Goal: Find specific page/section: Find specific page/section

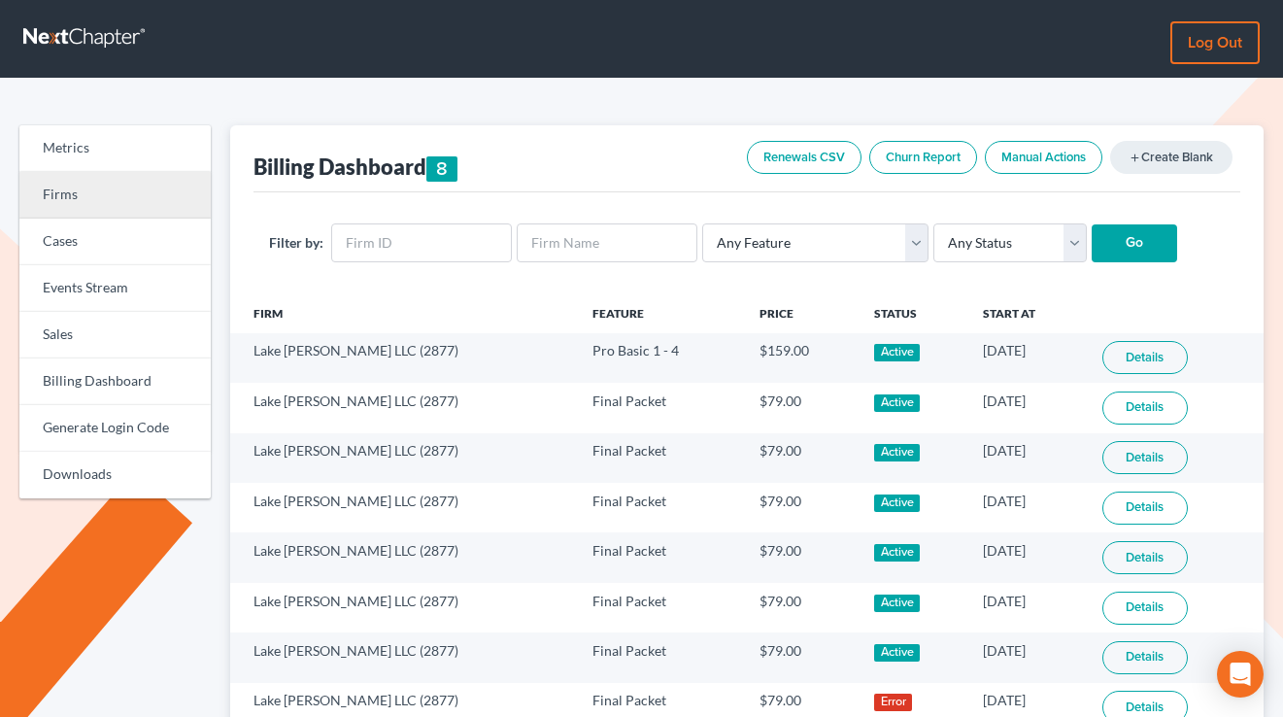
click at [111, 196] on link "Firms" at bounding box center [114, 195] width 191 height 47
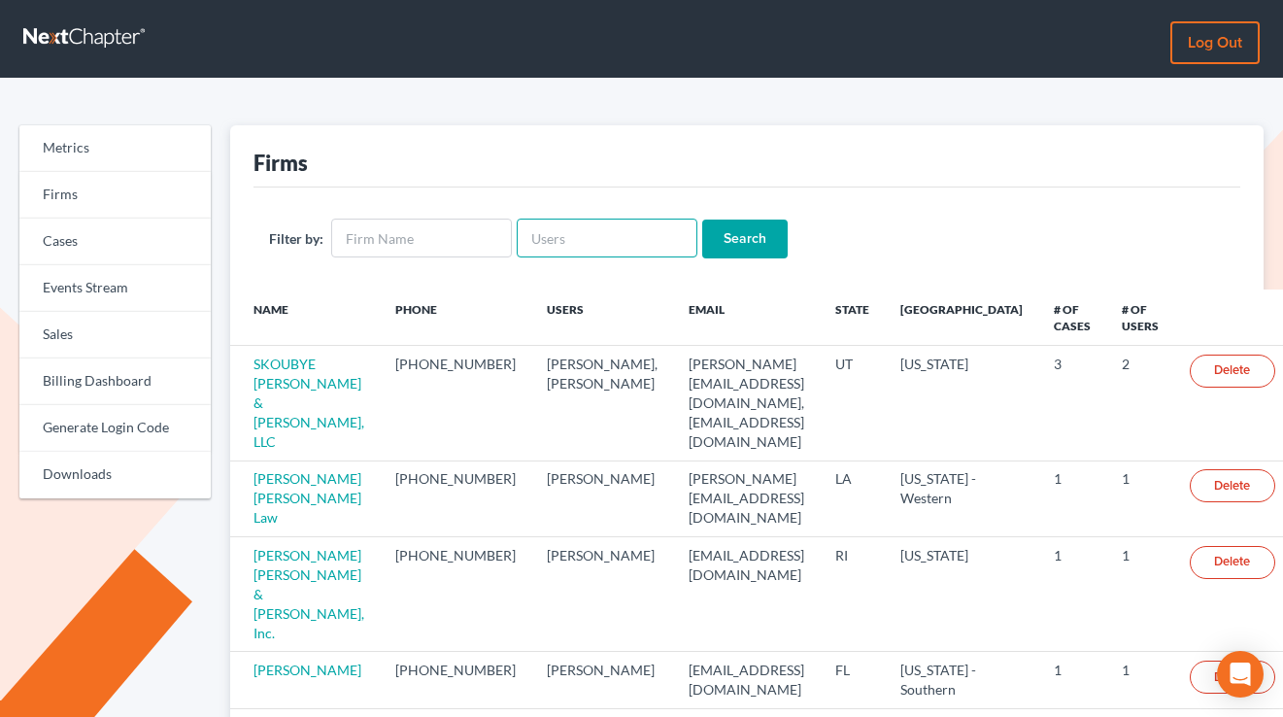
click at [572, 237] on input "text" at bounding box center [607, 237] width 181 height 39
paste input "[EMAIL_ADDRESS][DOMAIN_NAME]"
type input "[EMAIL_ADDRESS][DOMAIN_NAME]"
click at [702, 219] on input "Search" at bounding box center [744, 238] width 85 height 39
